Goal: Find specific page/section: Find specific page/section

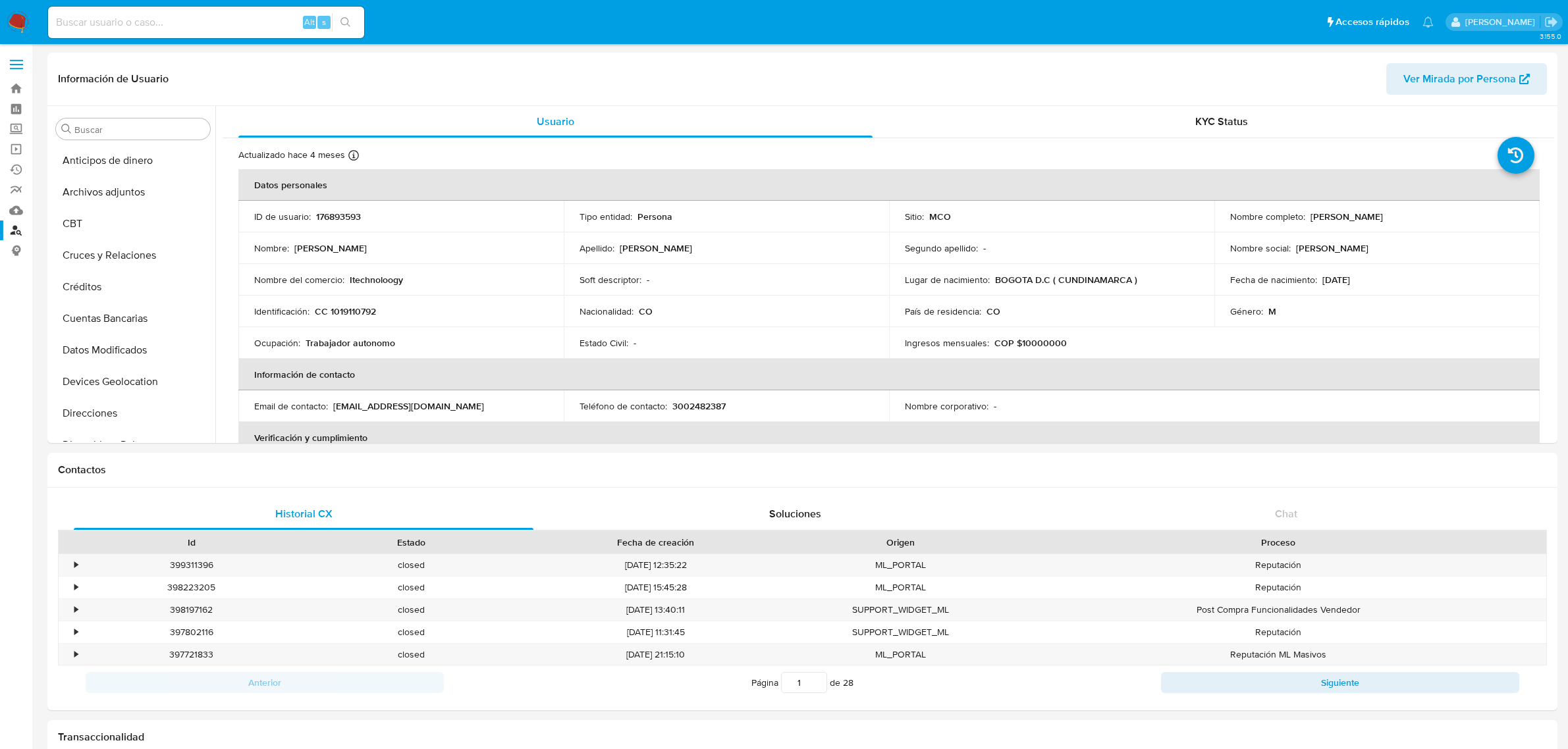
select select "10"
click at [248, 25] on input at bounding box center [206, 22] width 316 height 17
paste input "78429260"
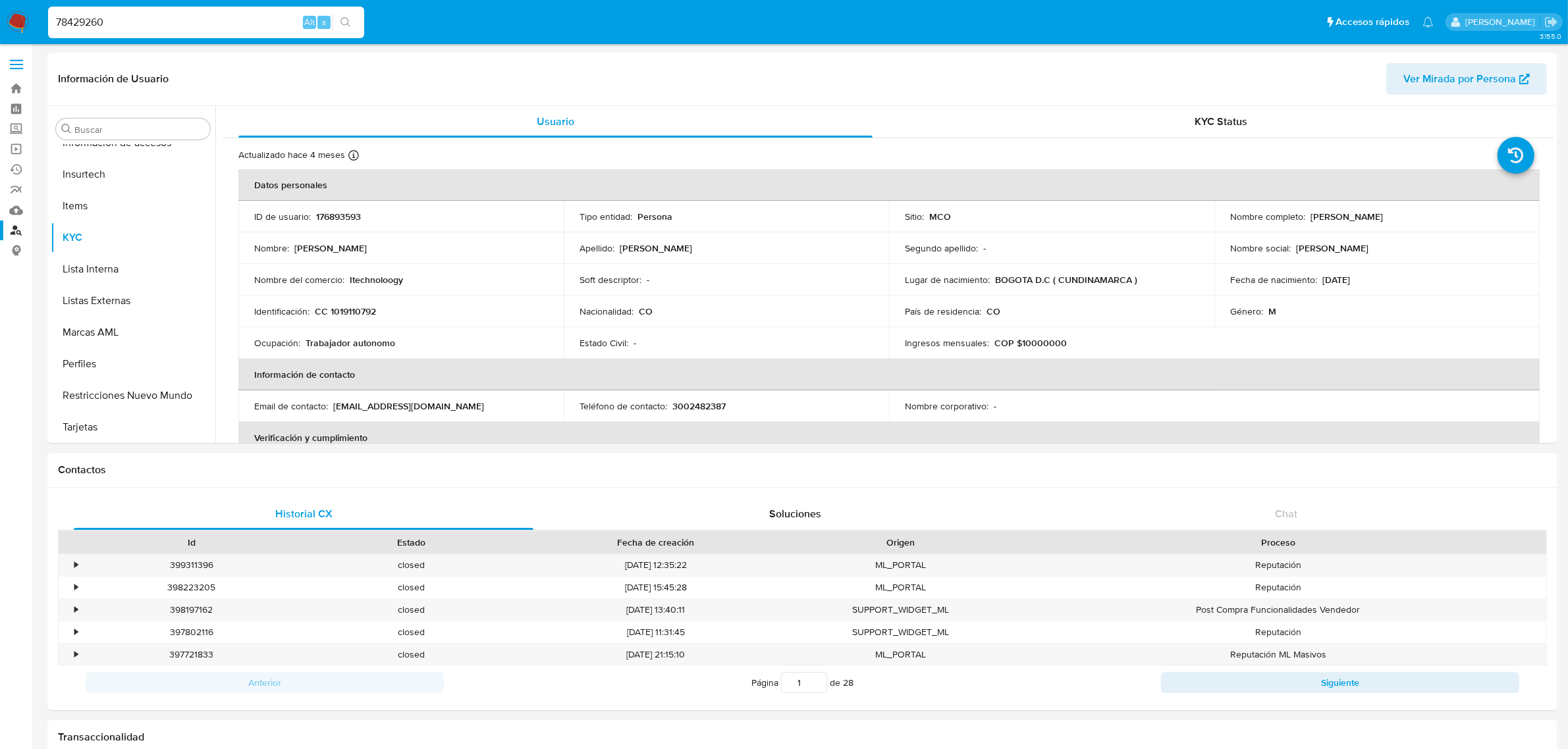
type input "78429260"
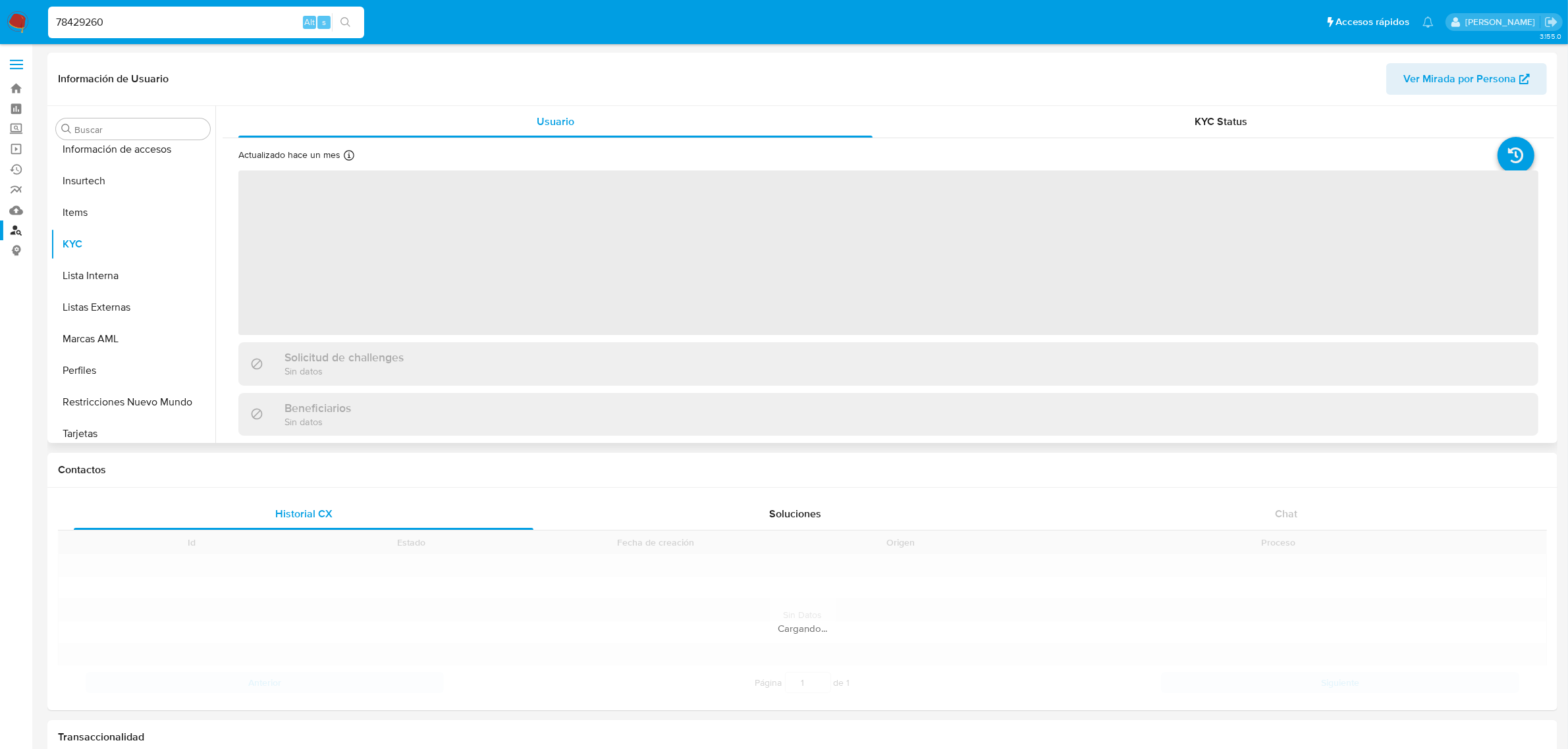
scroll to position [555, 0]
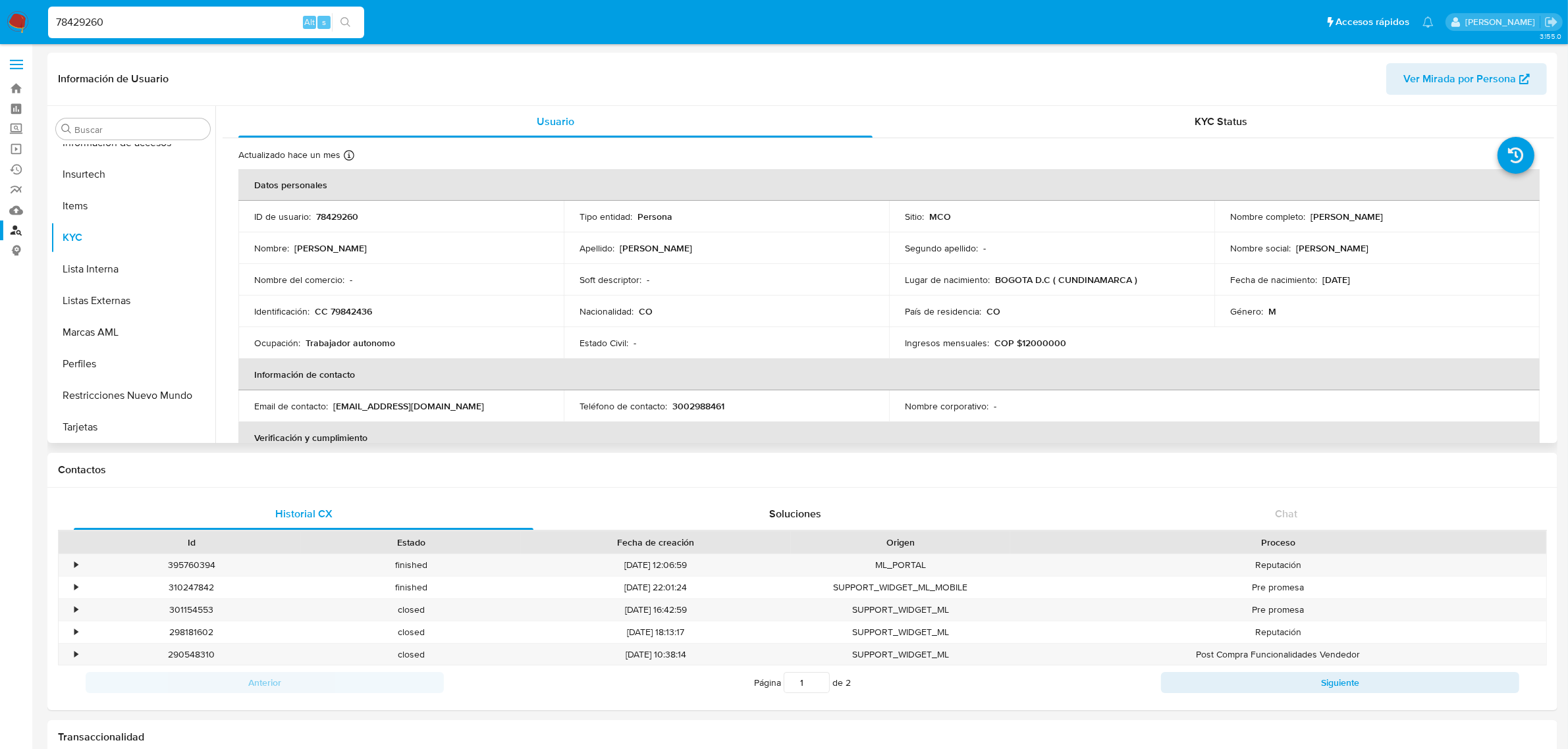
select select "10"
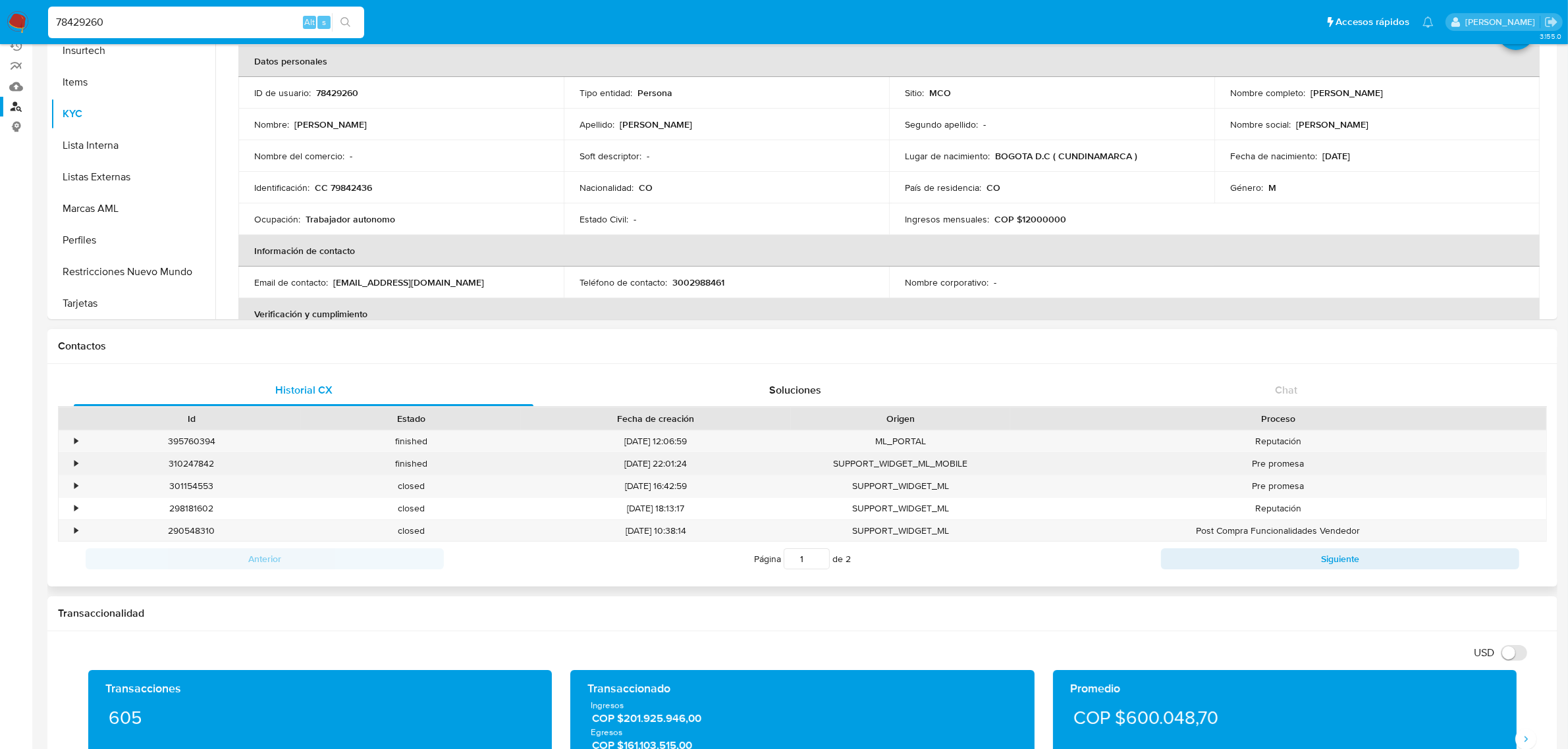
scroll to position [0, 0]
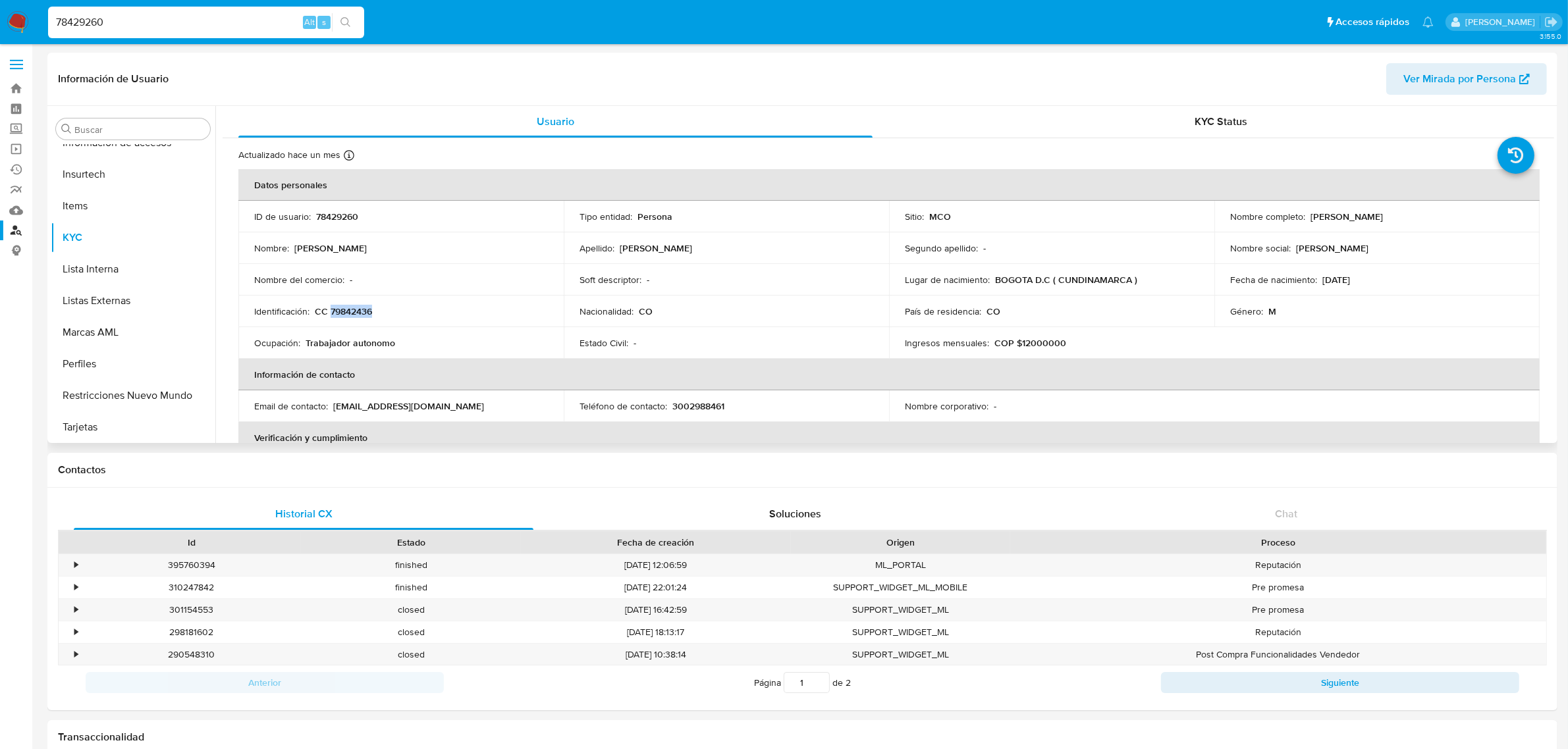
drag, startPoint x: 385, startPoint y: 309, endPoint x: 330, endPoint y: 312, distance: 55.1
click at [330, 312] on div "Identificación : CC 79842436" at bounding box center [400, 312] width 293 height 12
copy p "79842436"
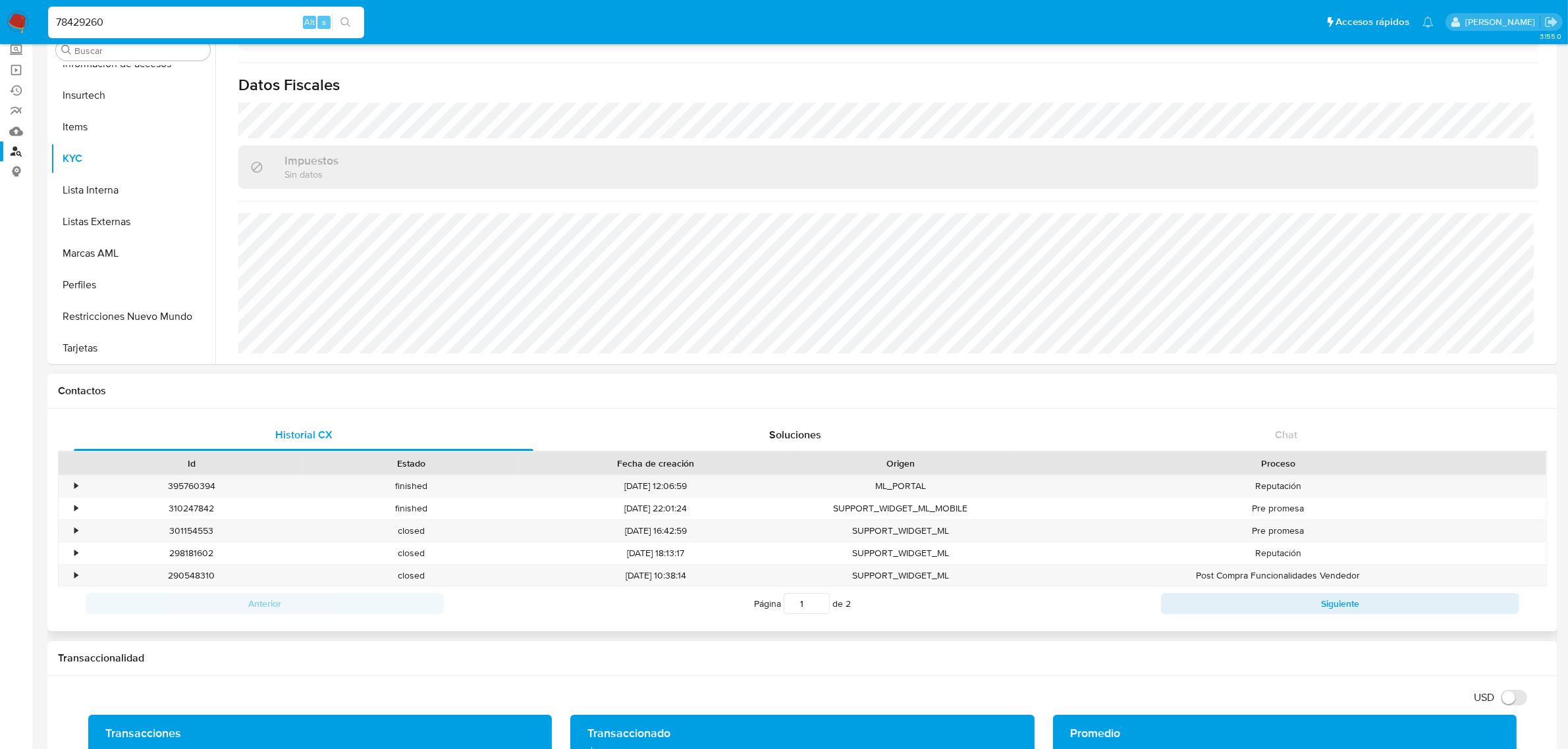
scroll to position [5, 0]
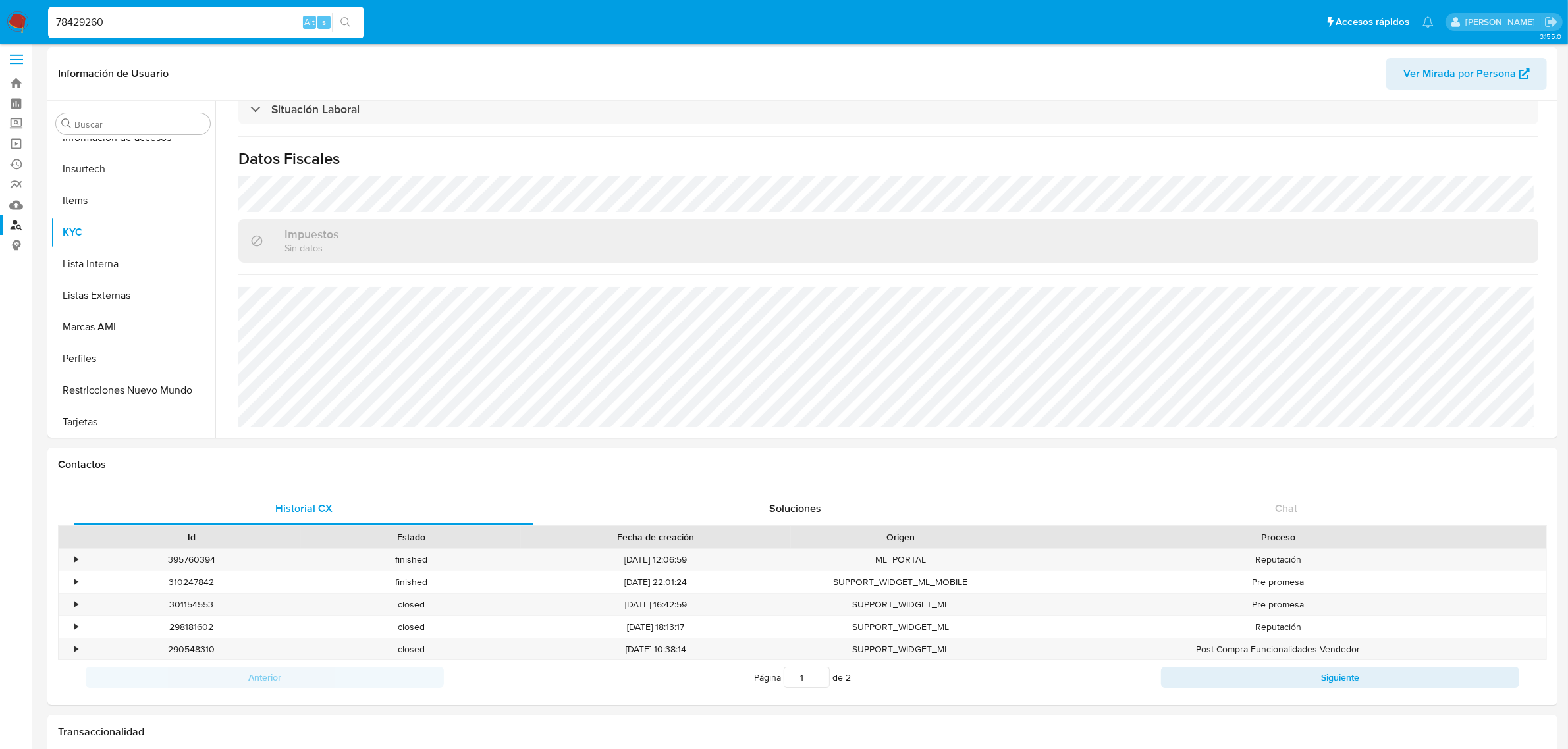
click at [212, 27] on input "78429260" at bounding box center [206, 22] width 316 height 17
drag, startPoint x: 219, startPoint y: 24, endPoint x: 0, endPoint y: 23, distance: 219.0
click at [0, 23] on nav "Pausado Ver notificaciones 78429260 Alt s Accesos rápidos Presiona las siguient…" at bounding box center [784, 22] width 1568 height 44
paste input "UkvhjOjS3ec4mIyvxjCUsxdB"
type input "UkvhjOjS3ec4mIyvxjCUsxdB"
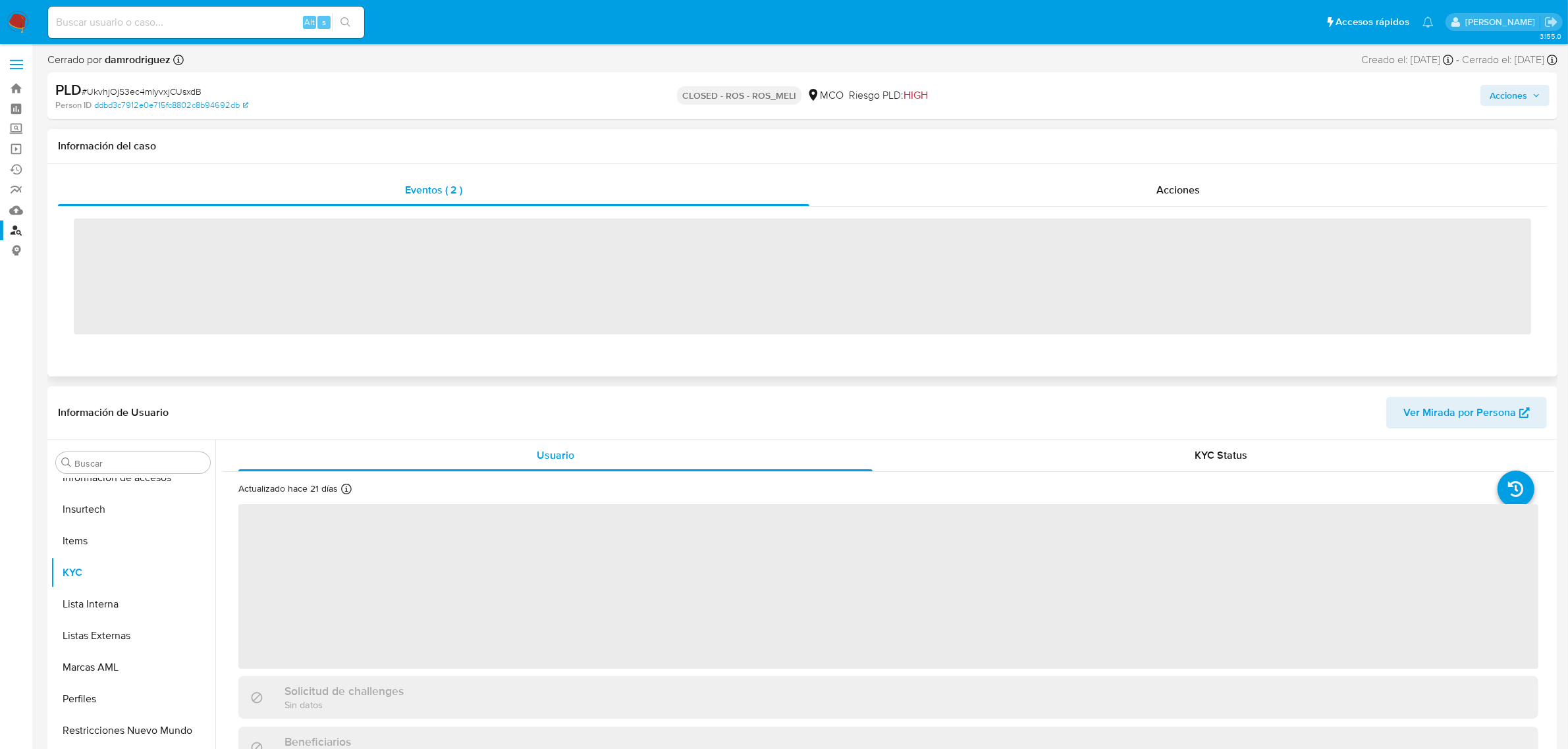
scroll to position [555, 0]
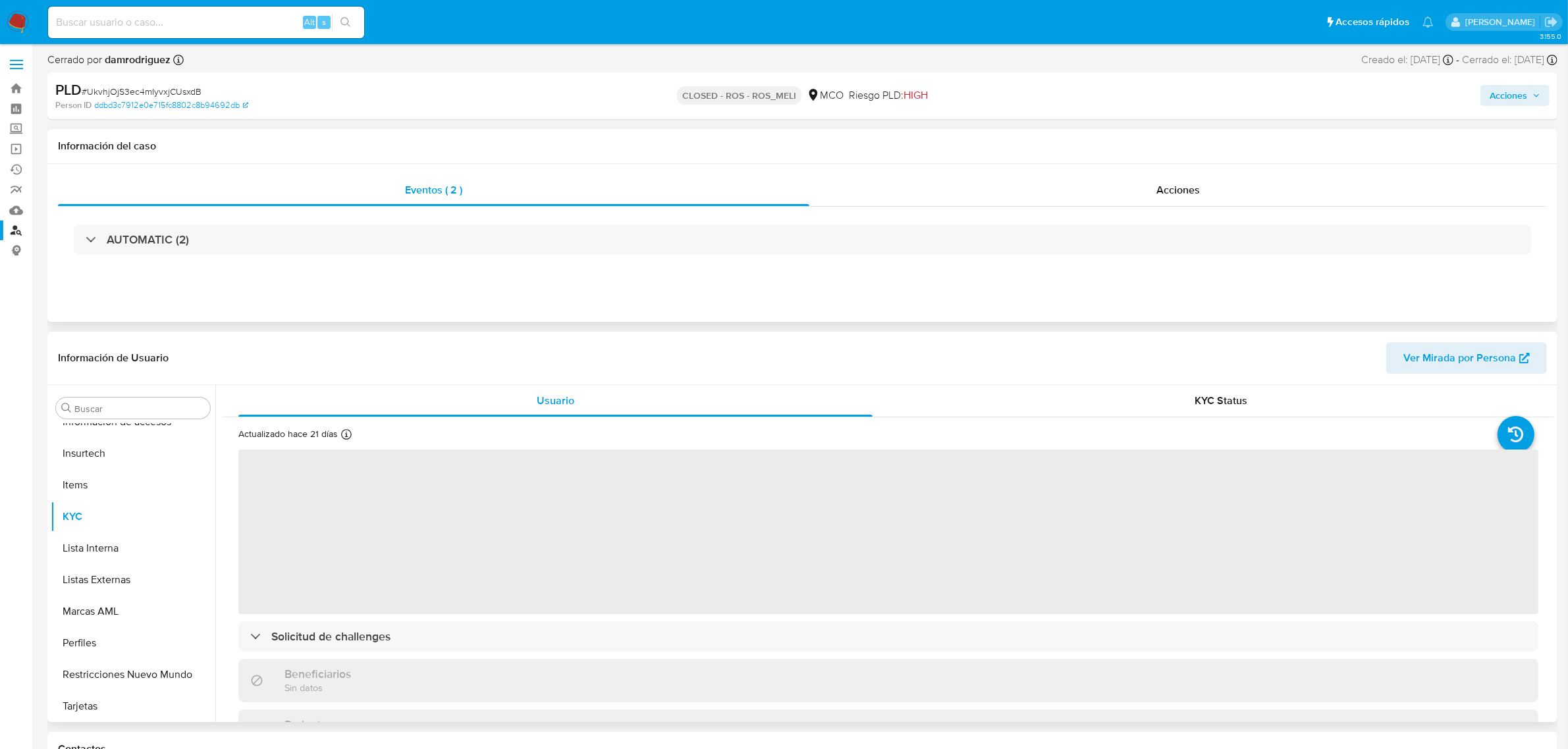
select select "10"
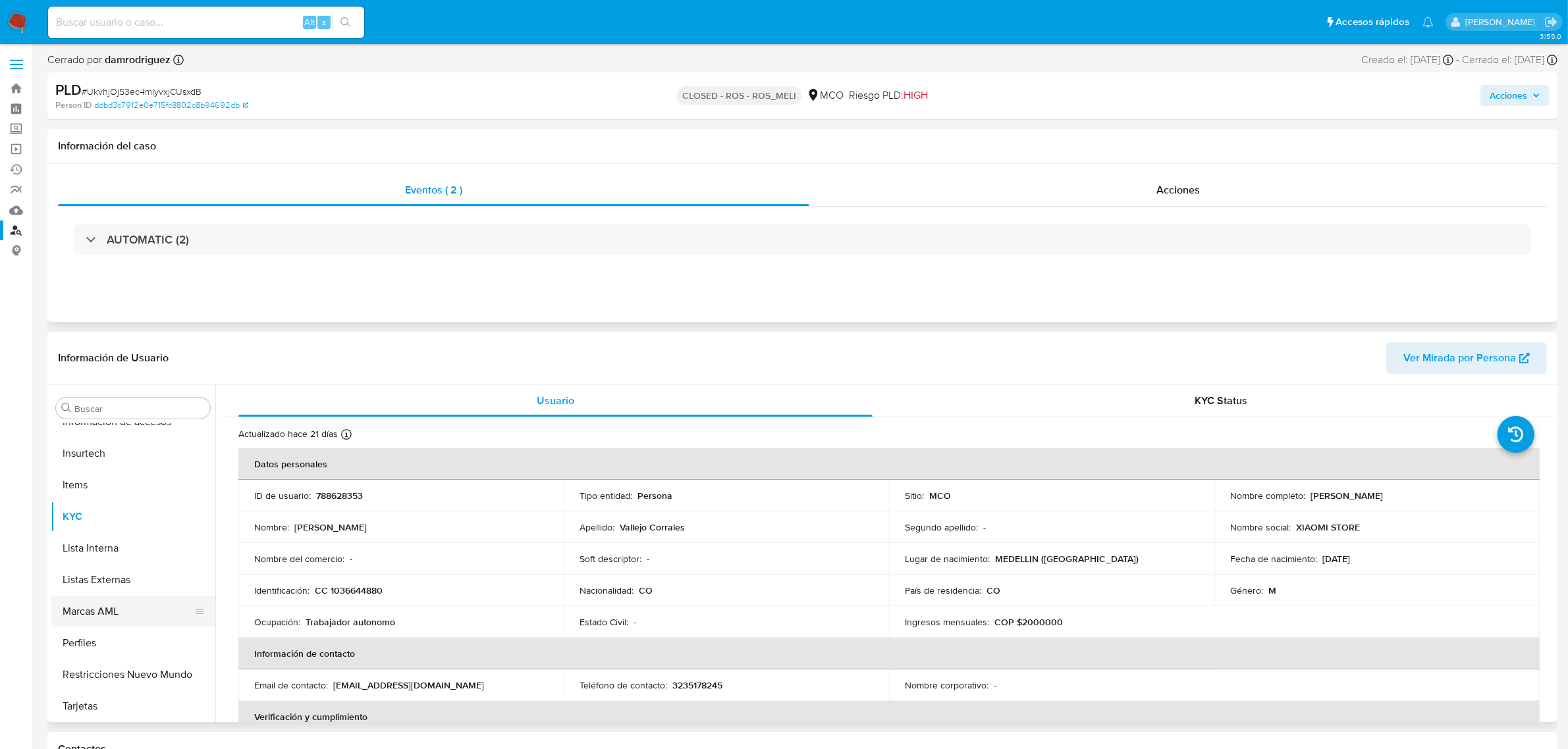
click at [104, 607] on button "Marcas AML" at bounding box center [128, 611] width 154 height 31
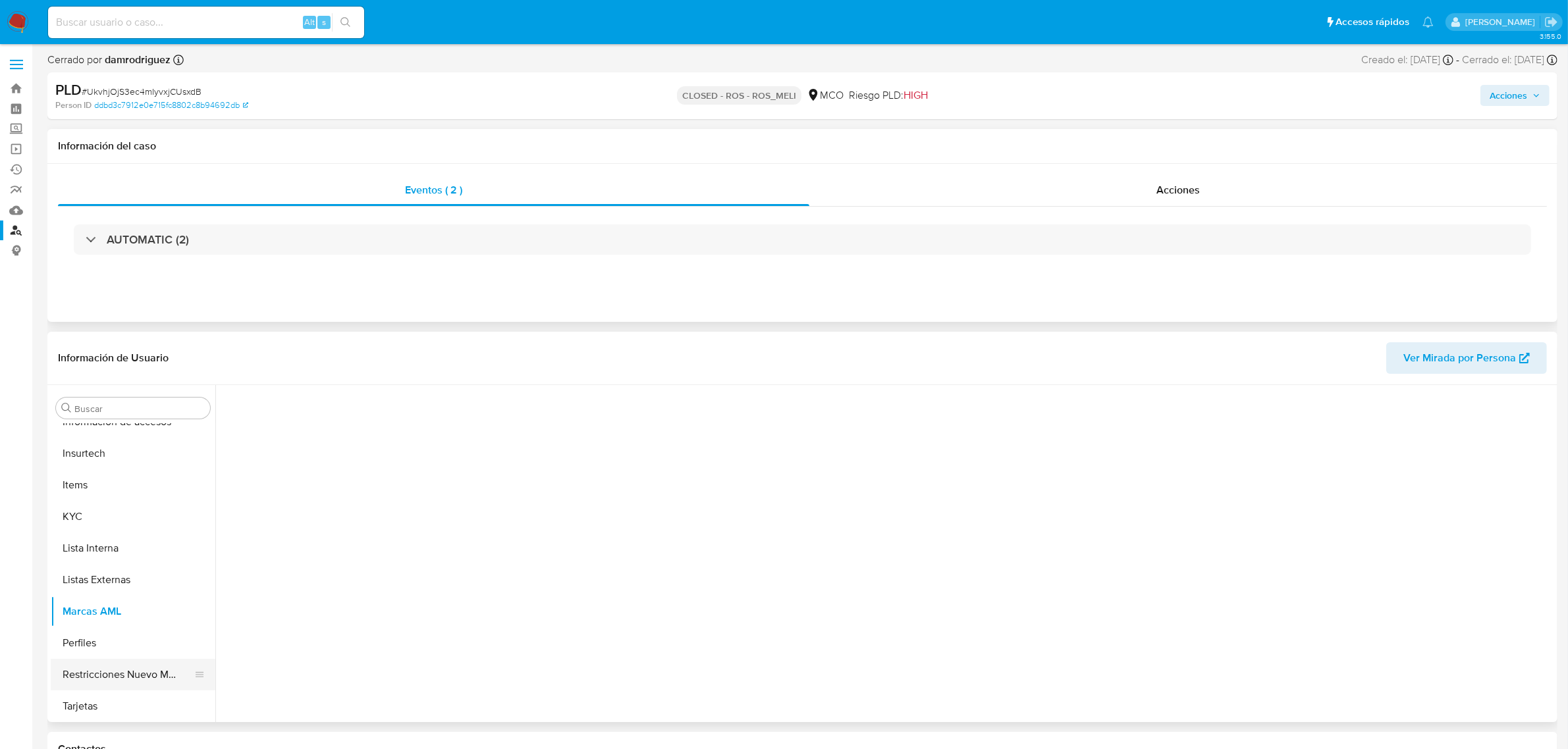
click at [130, 665] on button "Restricciones Nuevo Mundo" at bounding box center [128, 674] width 154 height 31
